Goal: Task Accomplishment & Management: Complete application form

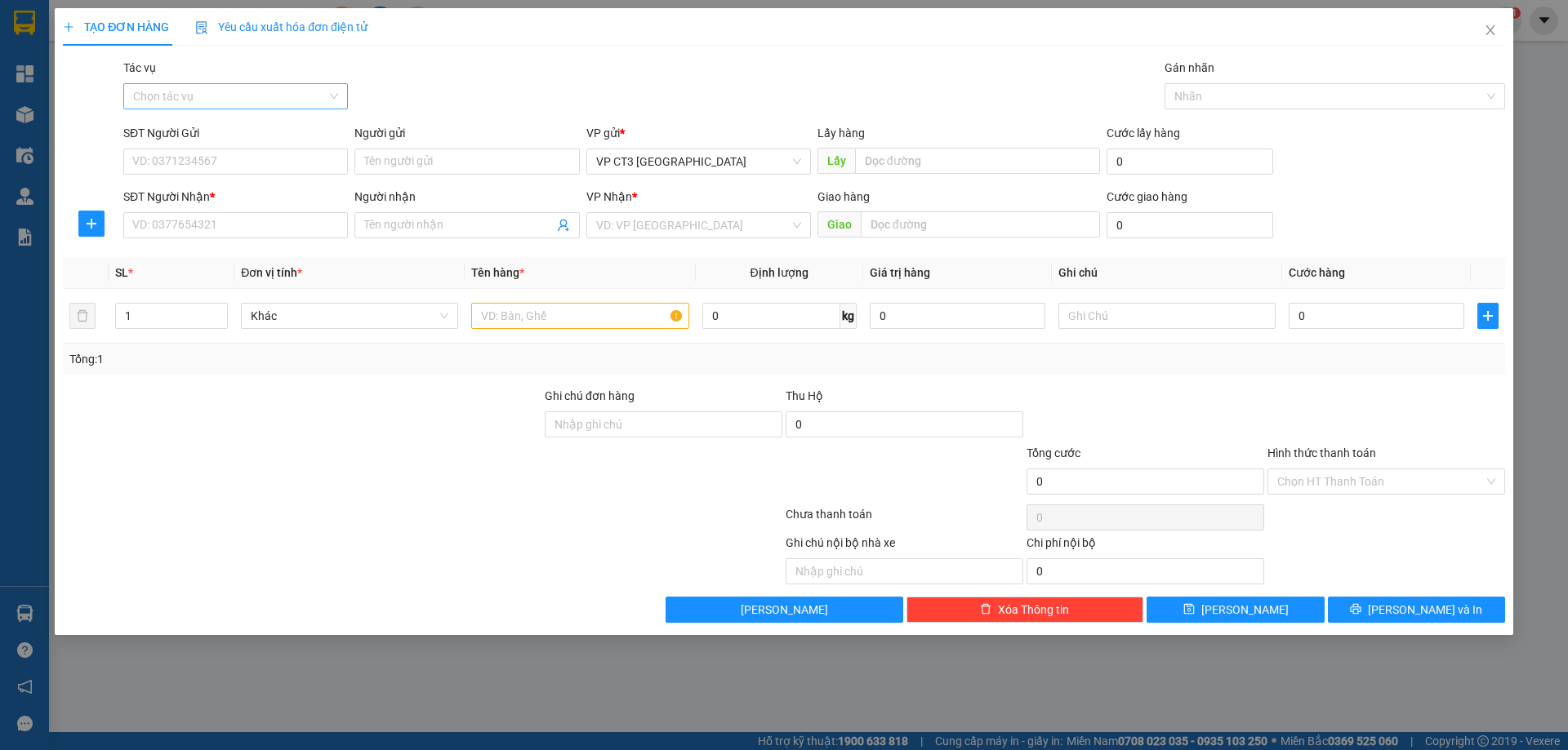
click at [288, 99] on input "Tác vụ" at bounding box center [229, 97] width 193 height 25
click at [252, 159] on div "Nhập hàng kho nhận" at bounding box center [235, 155] width 205 height 18
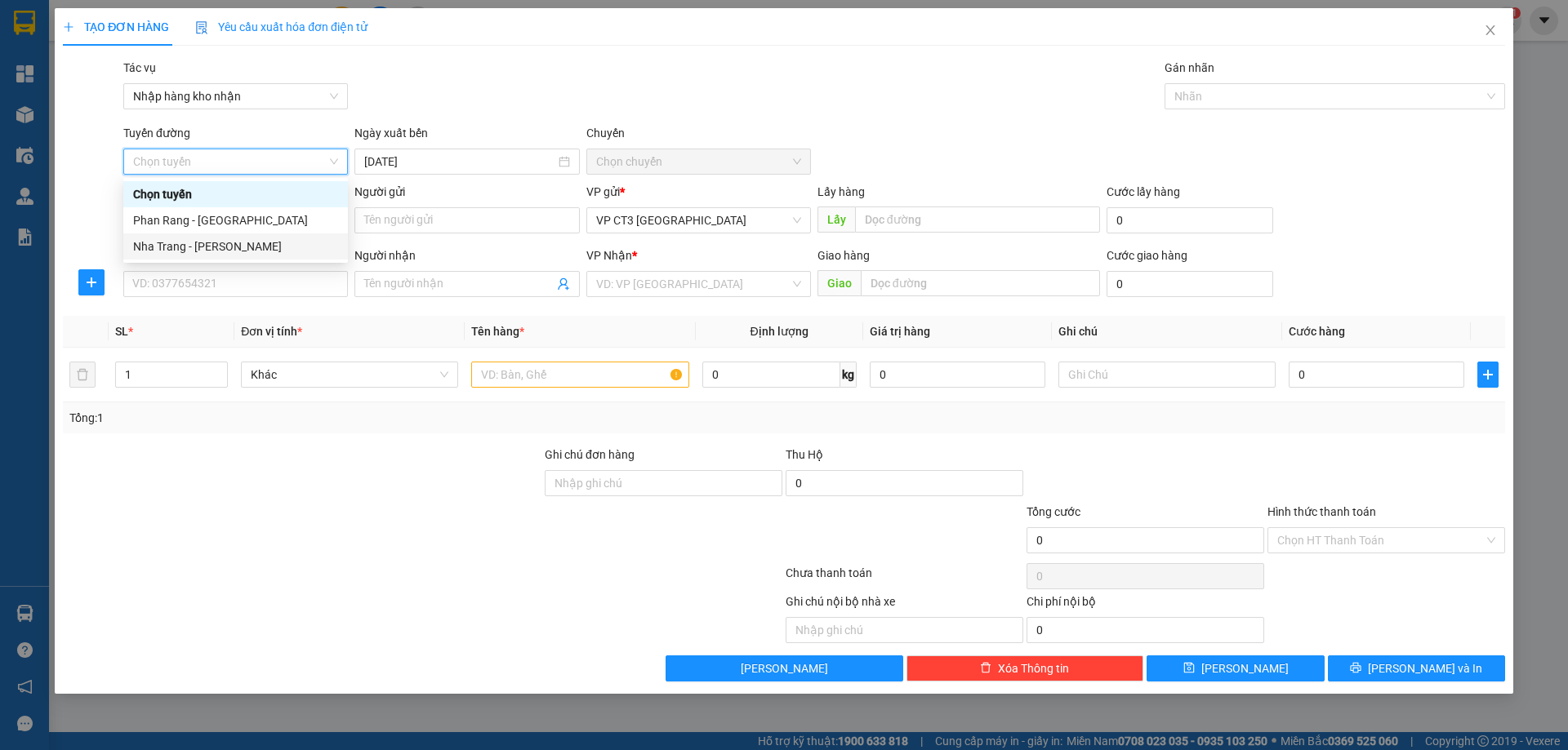
click at [274, 242] on div "Nha Trang - [PERSON_NAME]" at bounding box center [235, 246] width 205 height 18
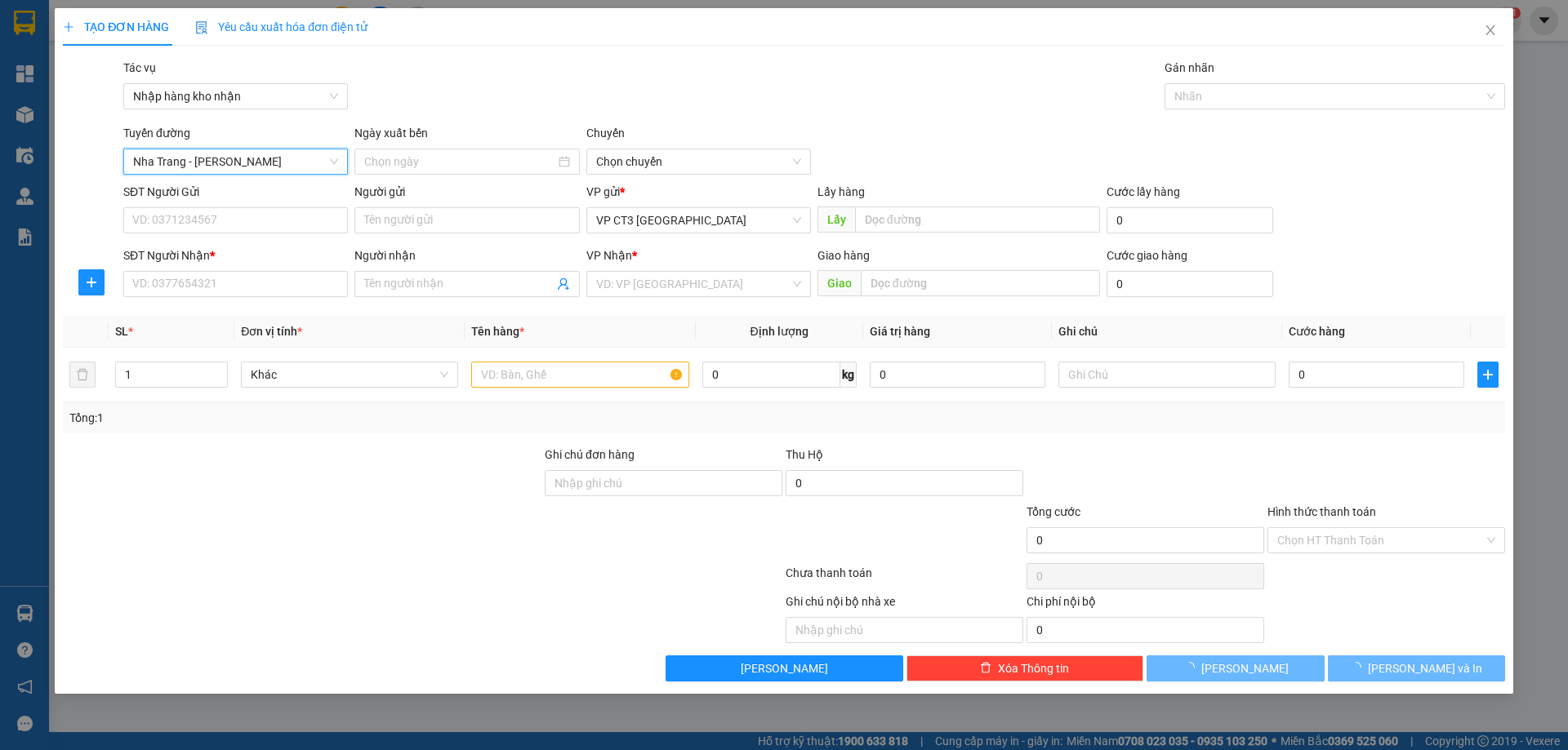
type input "[DATE]"
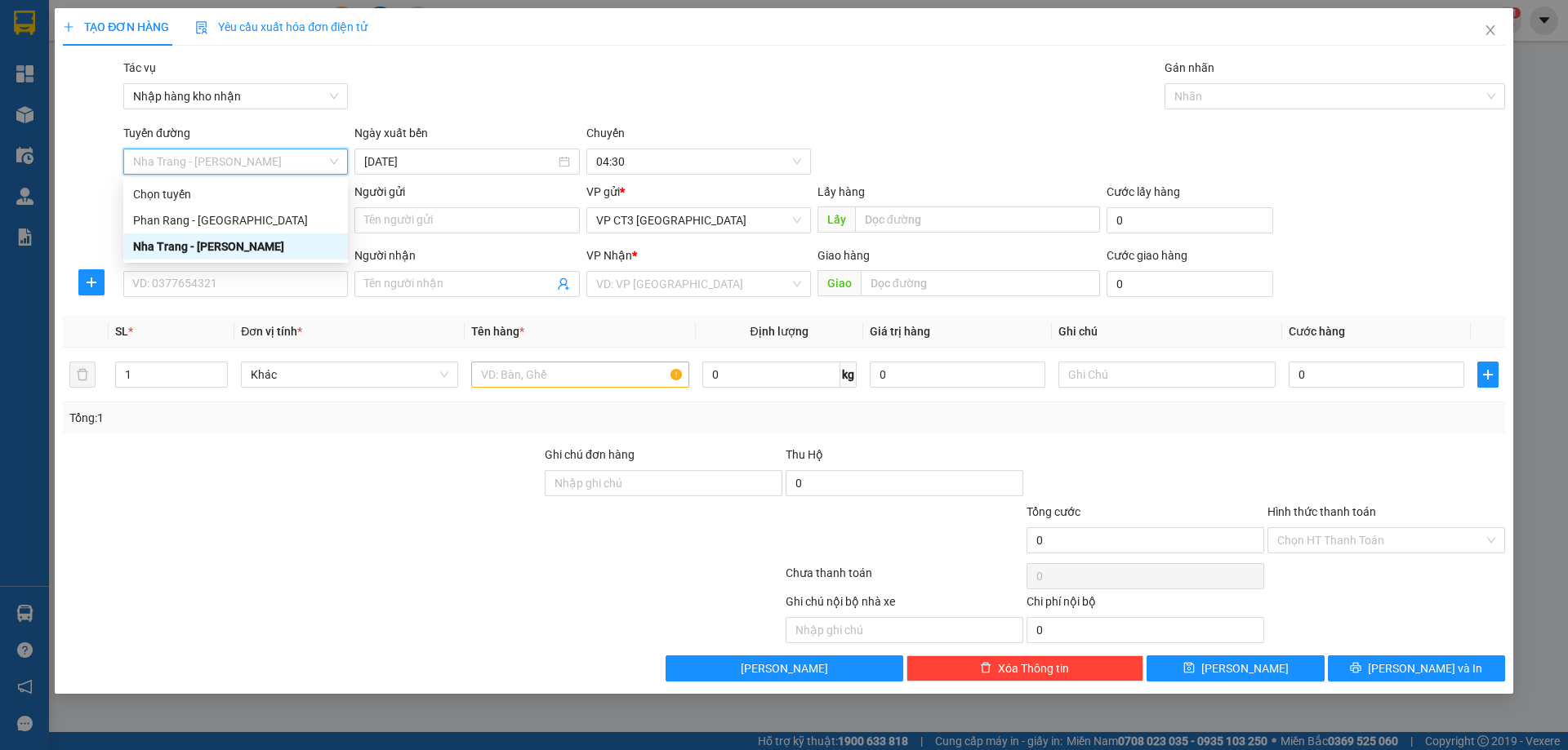
click at [296, 239] on div "Nha Trang - [PERSON_NAME]" at bounding box center [235, 246] width 205 height 18
click at [639, 153] on span "04:30" at bounding box center [699, 161] width 205 height 25
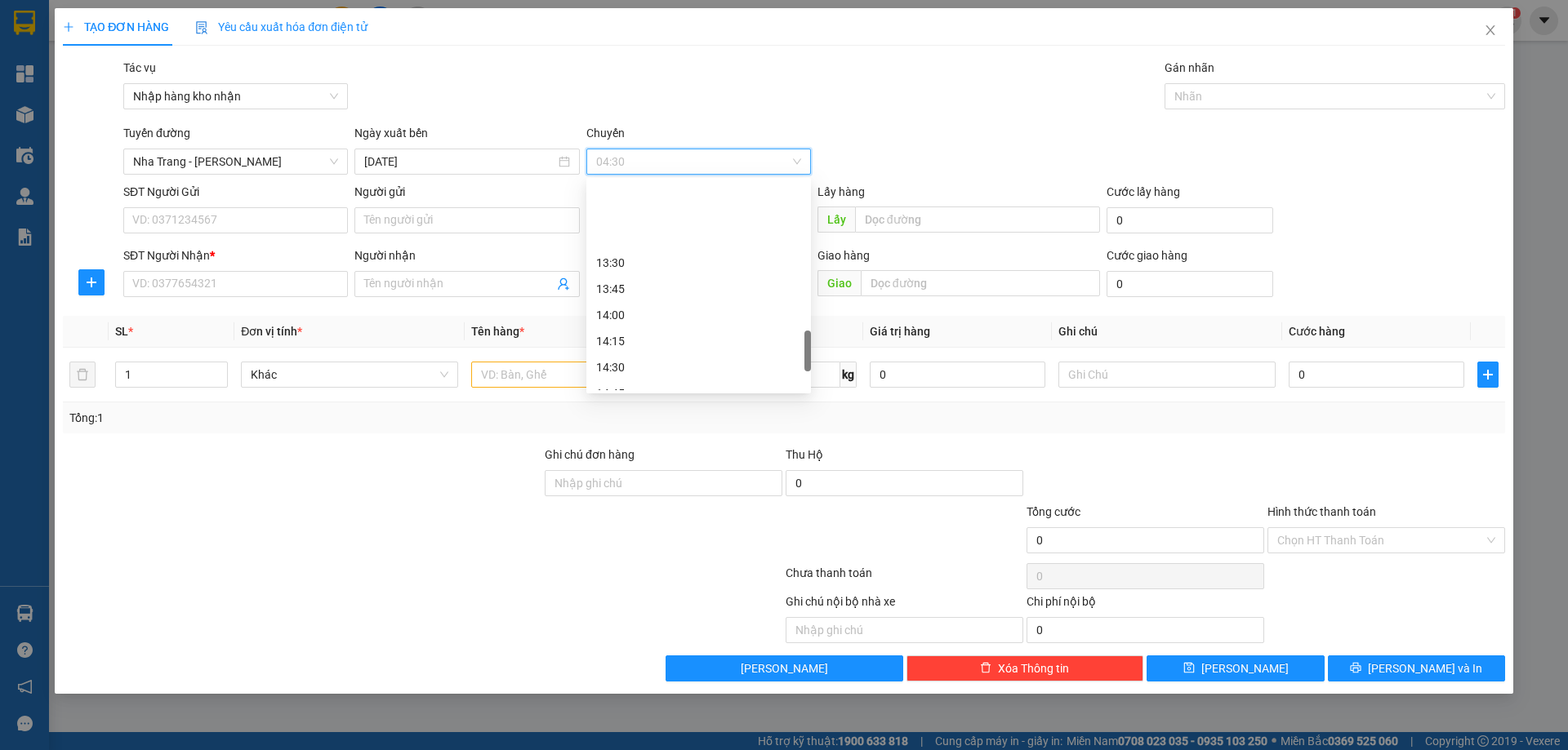
scroll to position [979, 0]
click at [634, 333] on div "15:00" at bounding box center [699, 338] width 205 height 18
click at [1249, 98] on div at bounding box center [1327, 97] width 316 height 20
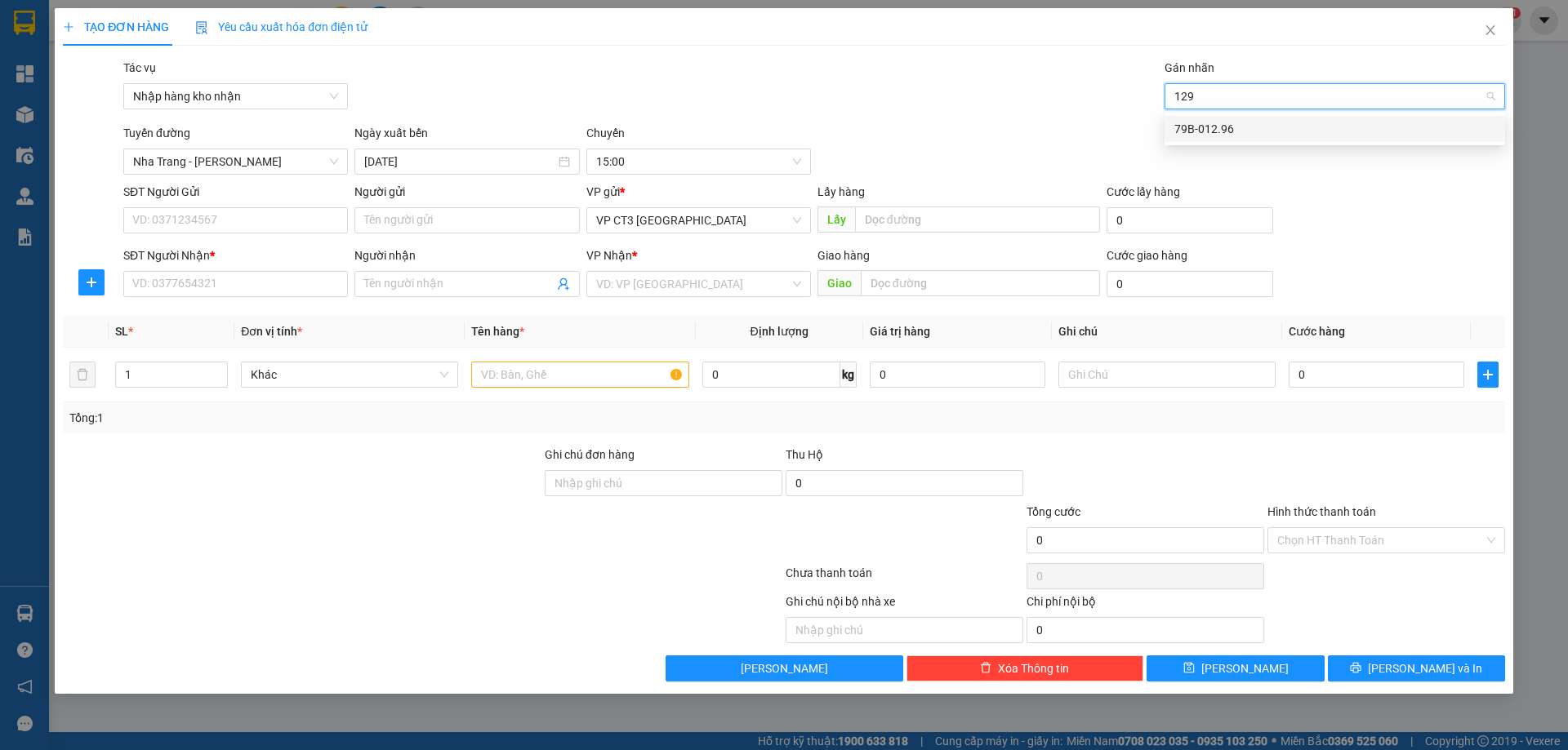
type input "1296"
click at [1262, 138] on div "79B-012.96" at bounding box center [1335, 129] width 341 height 26
type input "thủy"
click at [1288, 131] on div "Thủy- 0865392843" at bounding box center [1335, 129] width 321 height 18
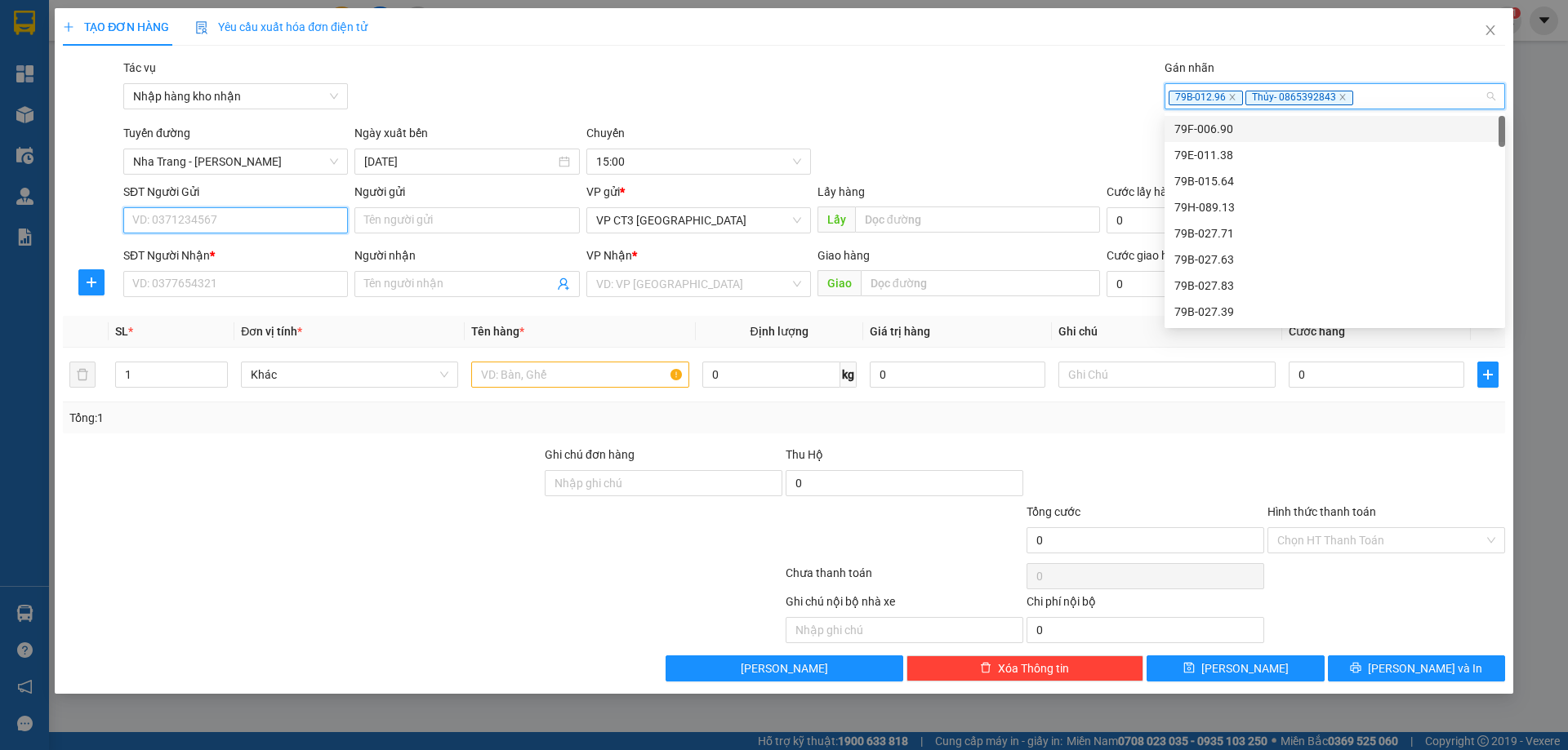
click at [264, 229] on input "SĐT Người Gửi" at bounding box center [236, 220] width 224 height 26
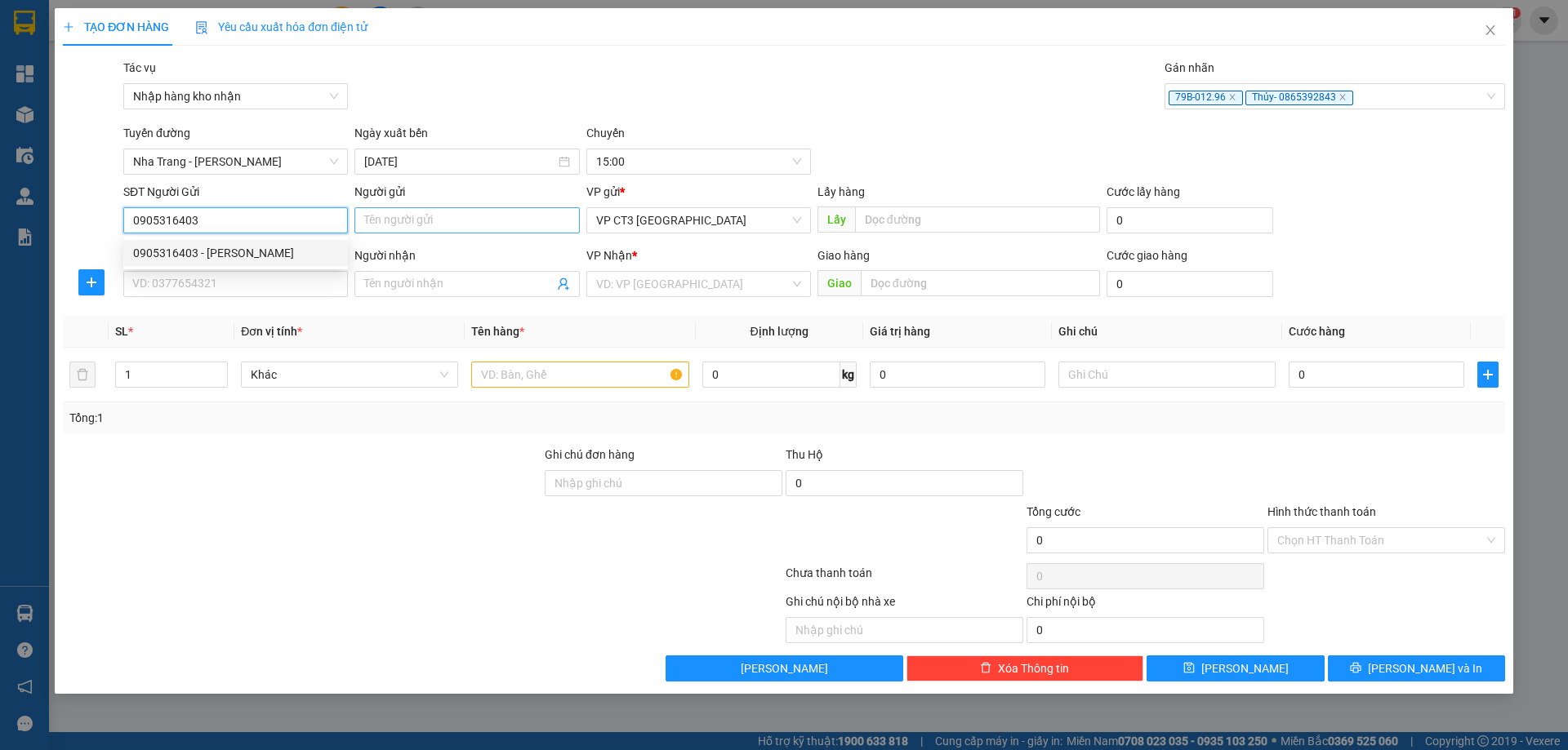
type input "0905316403"
click at [414, 221] on input "Người gửi" at bounding box center [467, 220] width 224 height 26
click at [229, 218] on input "0905316403" at bounding box center [236, 220] width 224 height 26
click at [242, 252] on div "0905316403 - [PERSON_NAME]" at bounding box center [235, 253] width 205 height 18
type input "[PERSON_NAME]"
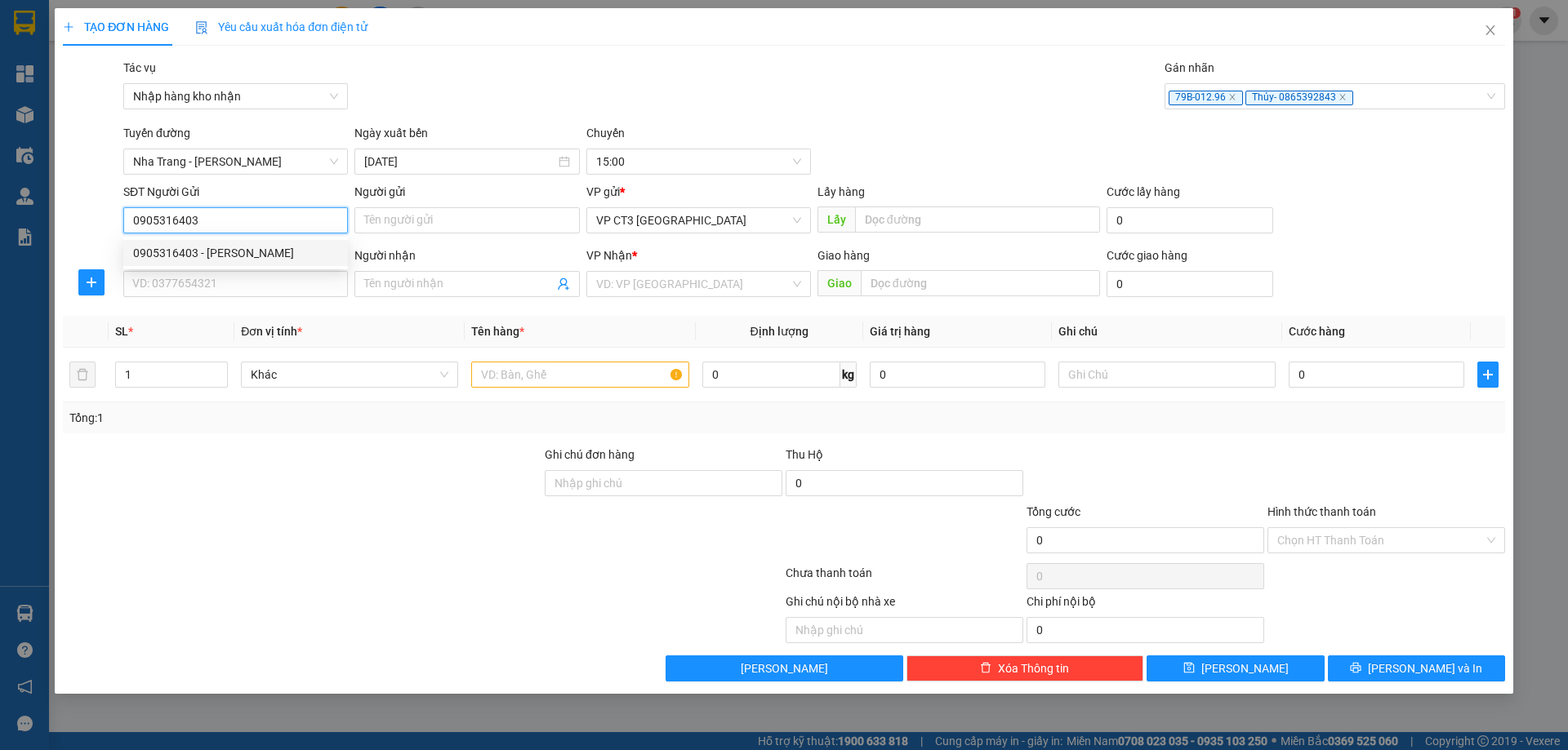
type input "0364823543"
type input "Dũng Thông"
type input "Ngã 6 [PERSON_NAME]"
type input "30.000"
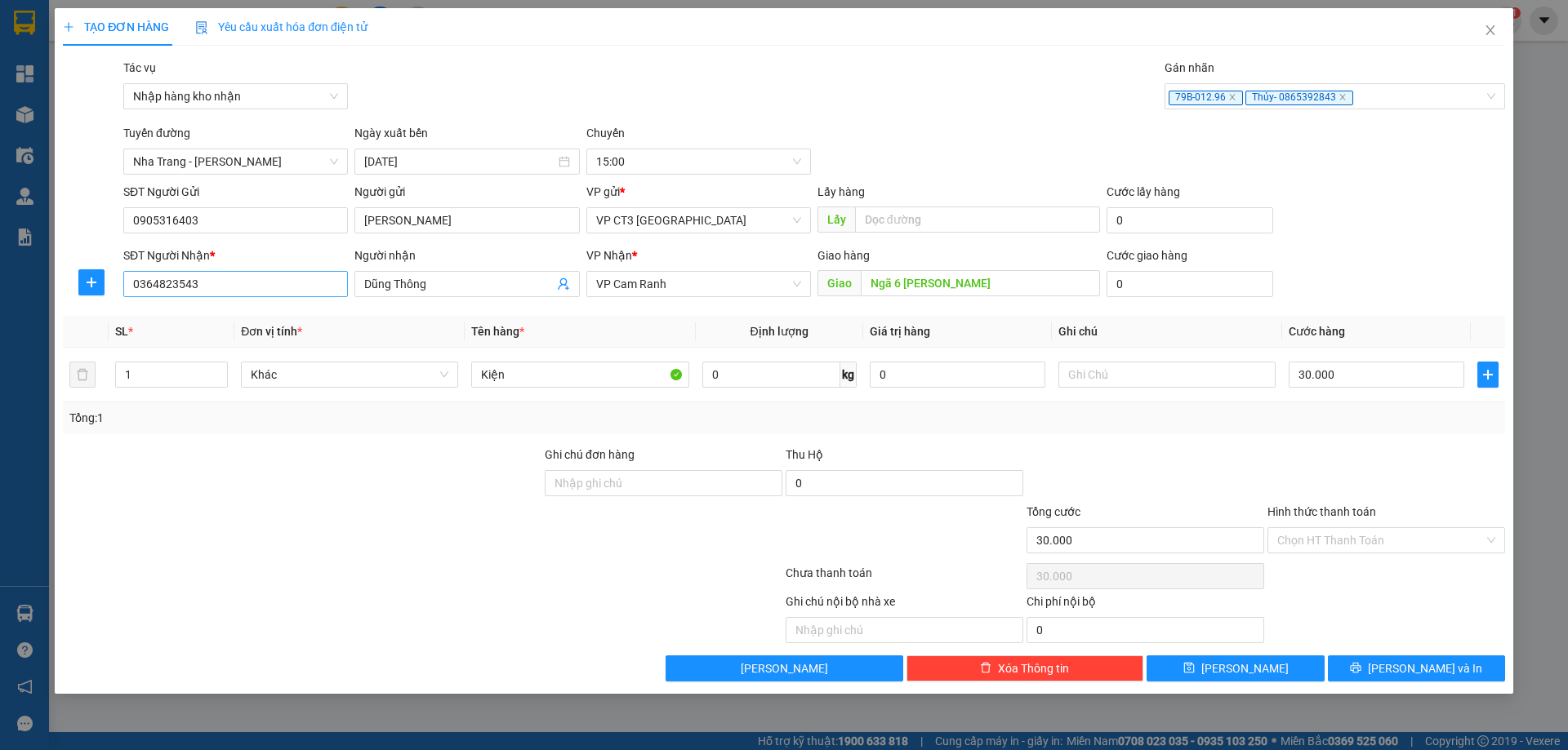
drag, startPoint x: 369, startPoint y: 285, endPoint x: 219, endPoint y: 282, distance: 150.0
click at [219, 282] on div "SĐT Người Nhận * 0364823543 Người nhận Dũng Thông VP Nhận * VP Cam Ranh Giao hà…" at bounding box center [814, 275] width 1389 height 57
click at [228, 278] on input "0364823543" at bounding box center [236, 284] width 224 height 26
drag, startPoint x: 228, startPoint y: 278, endPoint x: 0, endPoint y: 284, distance: 228.1
click at [0, 284] on div "TẠO ĐƠN HÀNG Yêu cầu xuất hóa đơn điện tử Transit Pickup Surcharge Ids Transit …" at bounding box center [784, 375] width 1568 height 750
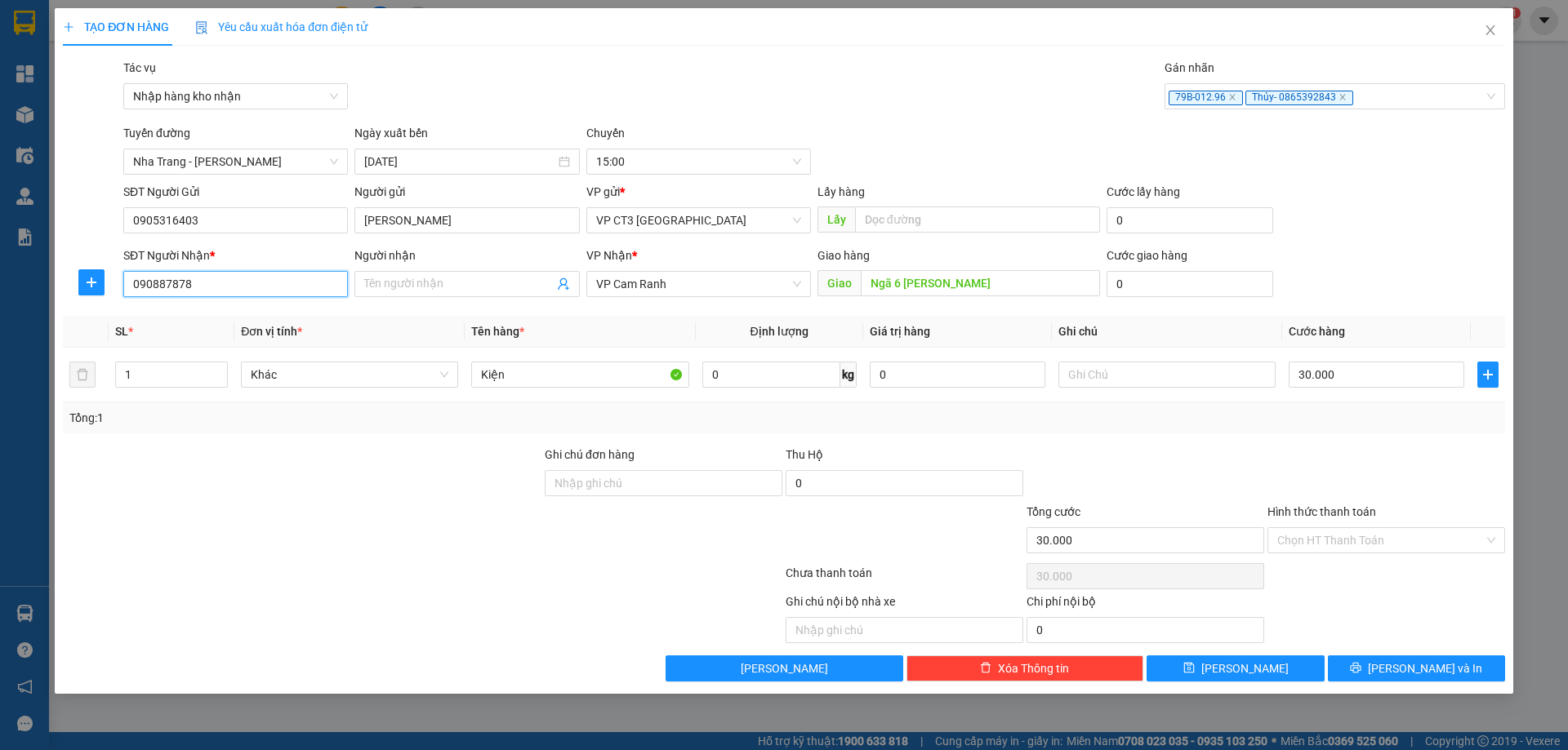
type input "0908878787"
click at [231, 323] on div "0908878787" at bounding box center [235, 317] width 205 height 18
type input "Bến xe Cam Ranh"
type input "0908878787"
click at [455, 278] on input "Người nhận" at bounding box center [459, 284] width 188 height 18
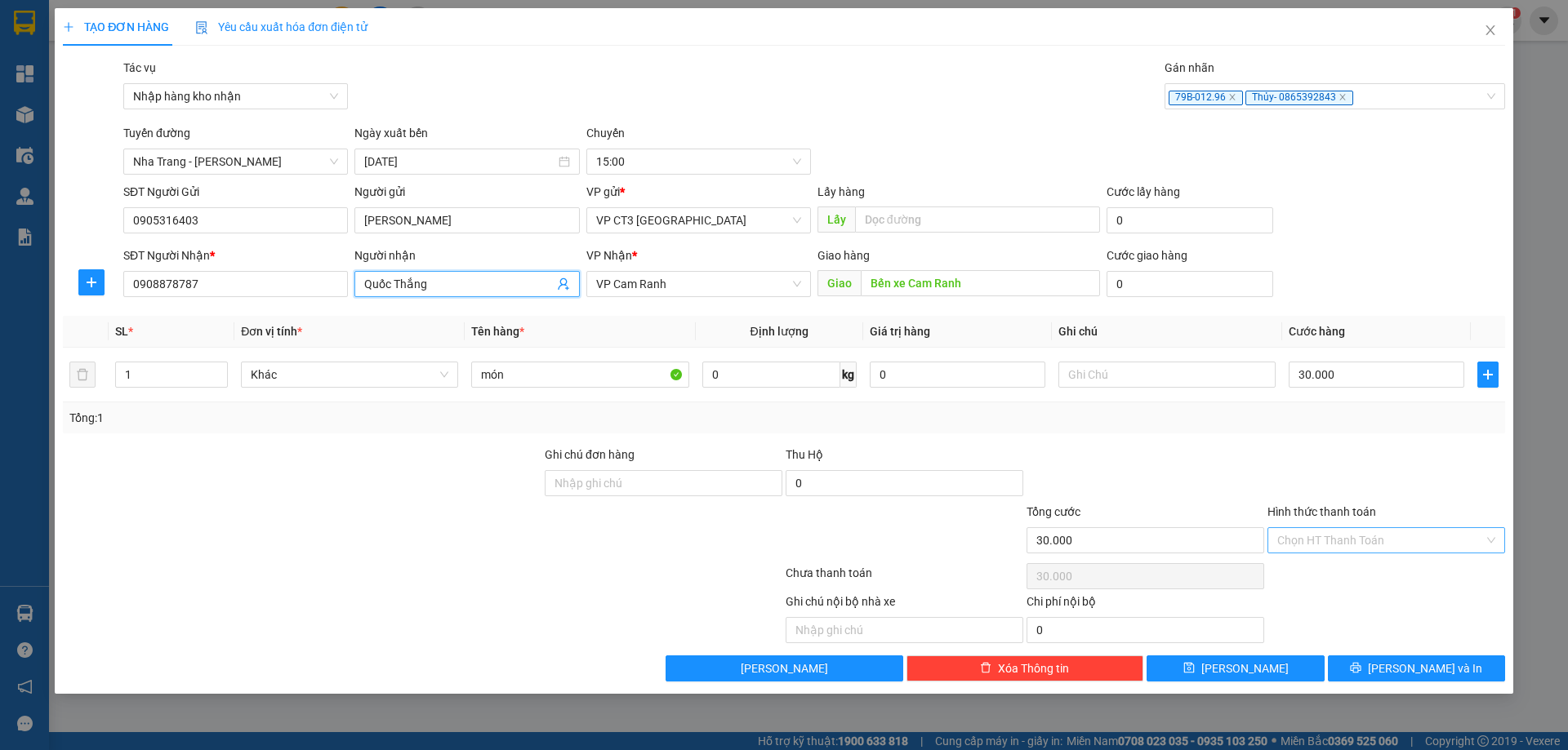
type input "Quốc Thắng"
click at [1345, 536] on input "Hình thức thanh toán" at bounding box center [1380, 540] width 206 height 25
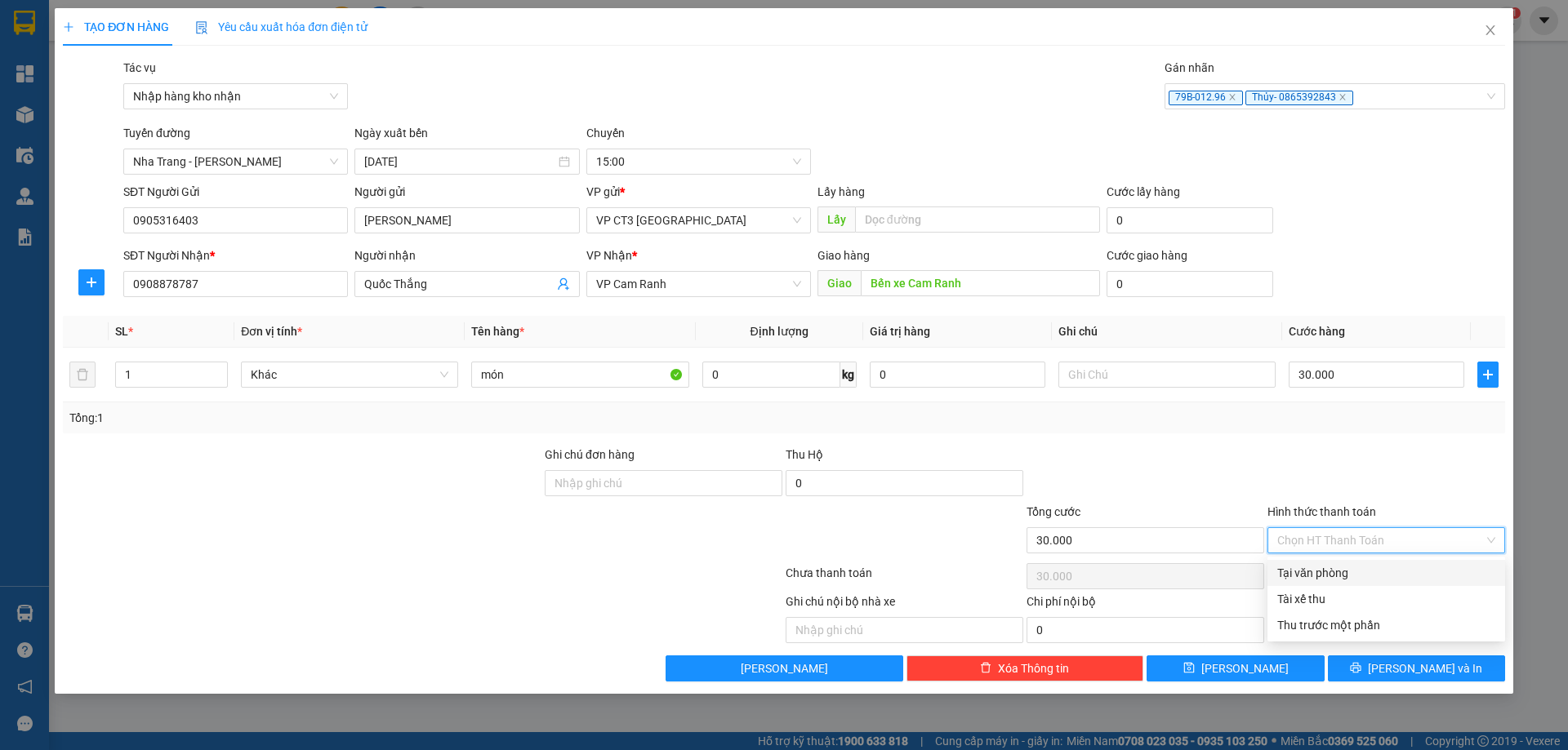
click at [1352, 566] on div "Tại văn phòng" at bounding box center [1386, 573] width 218 height 18
type input "0"
click at [1429, 673] on span "[PERSON_NAME] và In" at bounding box center [1425, 669] width 115 height 18
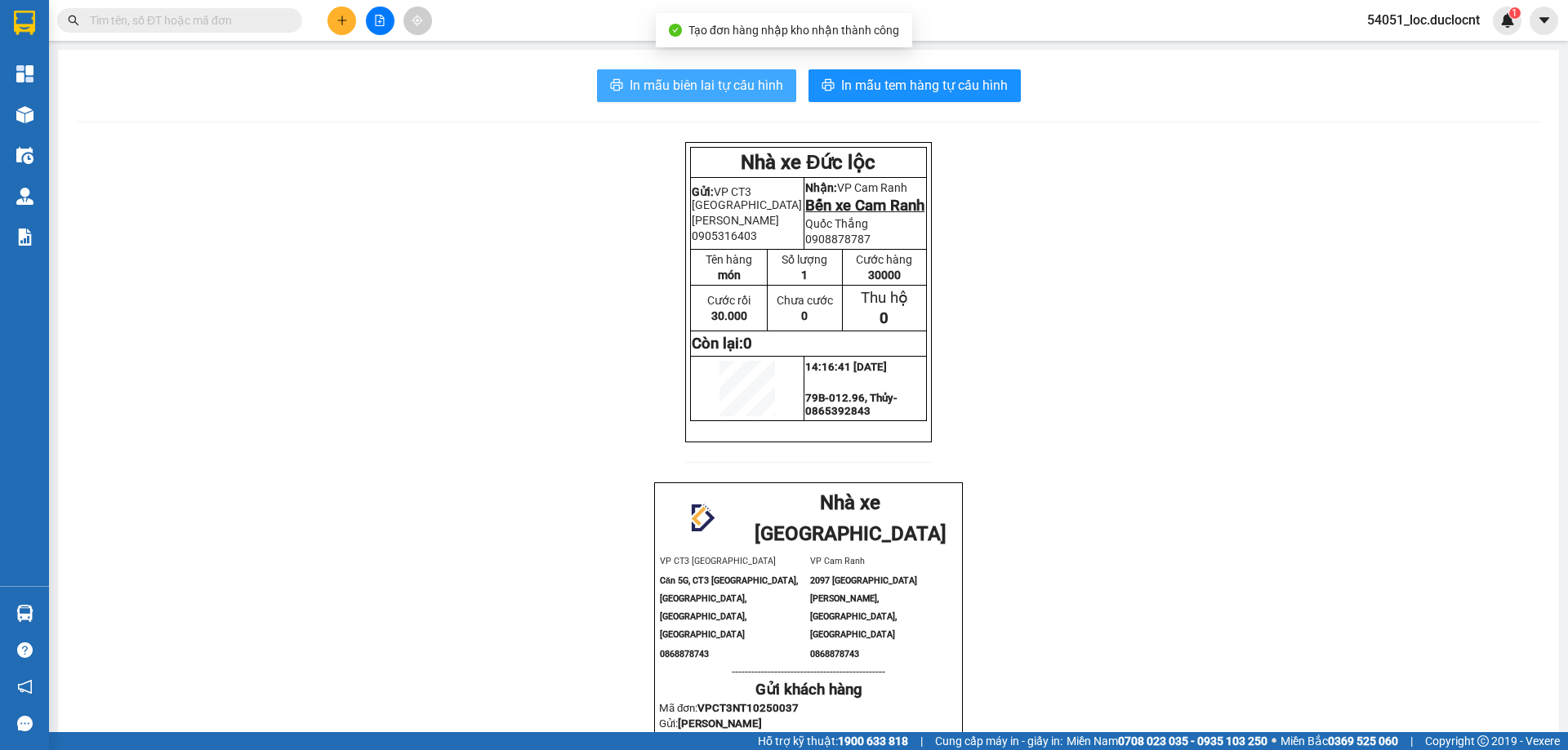
click at [752, 78] on span "In mẫu biên lai tự cấu hình" at bounding box center [706, 85] width 153 height 20
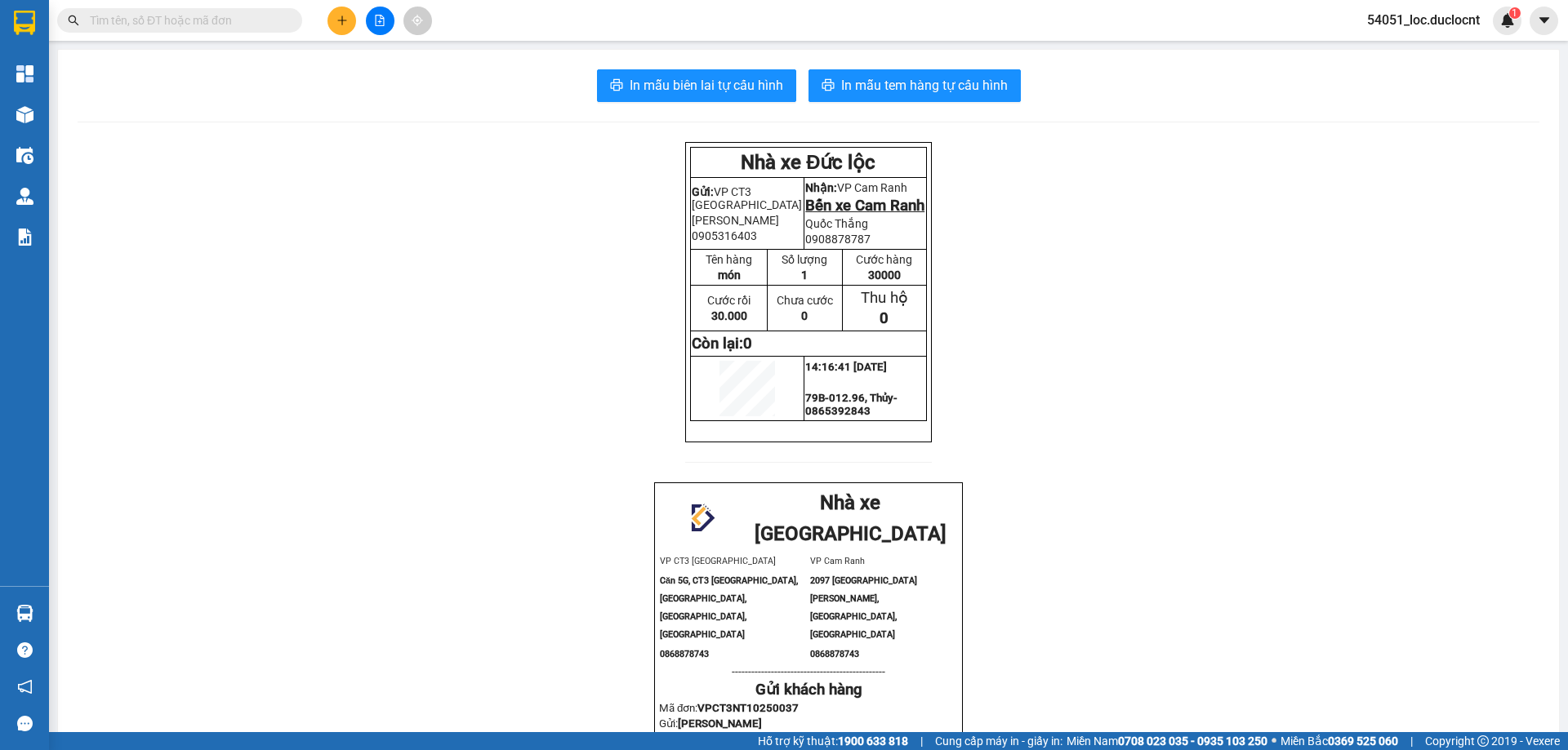
click at [884, 68] on div "In mẫu biên lai tự cấu hình In mẫu tem hàng tự cấu hình Nhà xe Đức lộc Gửi: VP …" at bounding box center [809, 612] width 1501 height 1124
click at [885, 74] on button "In mẫu tem hàng tự cấu hình" at bounding box center [914, 86] width 212 height 33
